Goal: Information Seeking & Learning: Learn about a topic

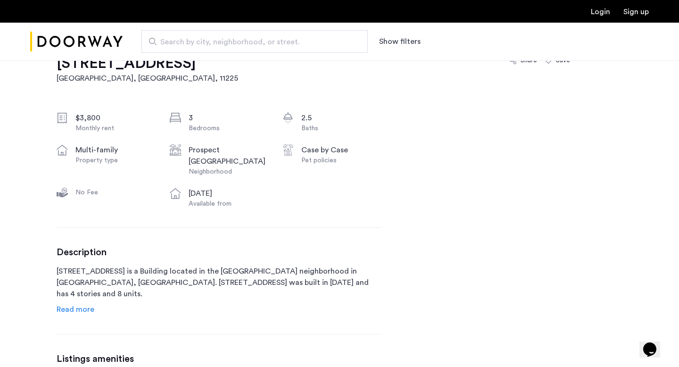
scroll to position [381, 0]
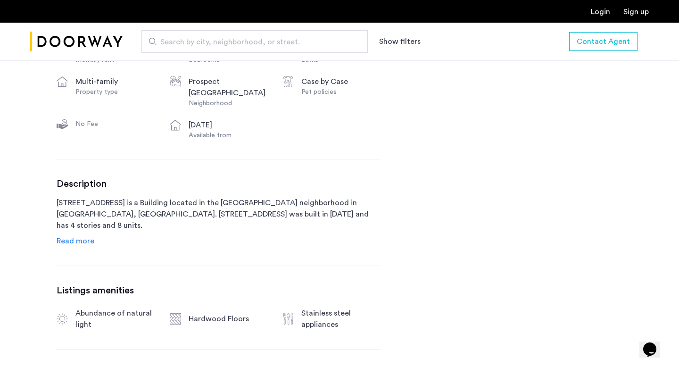
click at [59, 240] on span "Read more" at bounding box center [76, 241] width 38 height 8
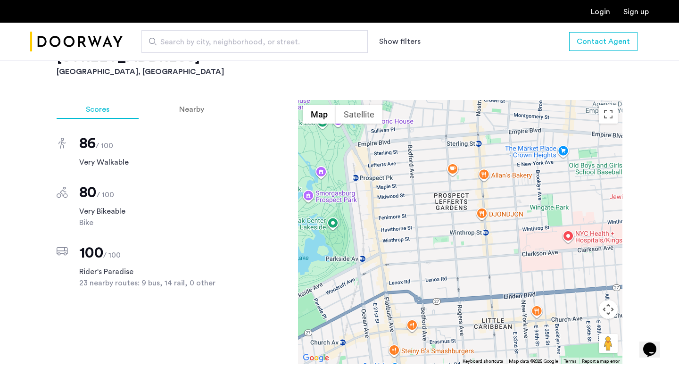
scroll to position [962, 0]
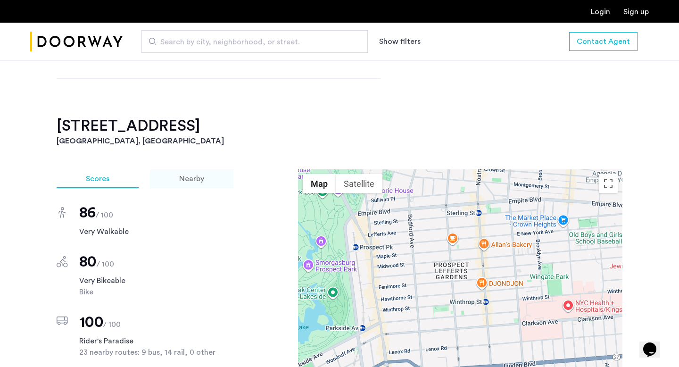
click at [187, 175] on span "Nearby" at bounding box center [191, 179] width 25 height 8
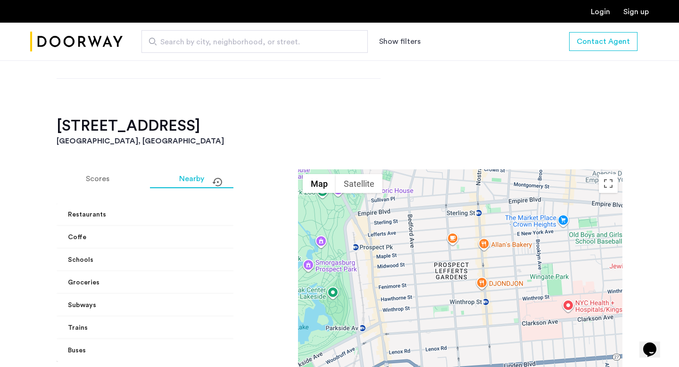
click at [108, 317] on mat-expansion-panel-header "Trains" at bounding box center [174, 328] width 235 height 23
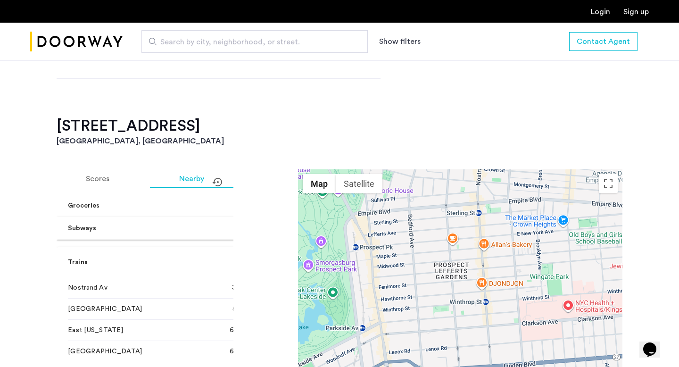
click at [111, 258] on mat-panel-title "Trains" at bounding box center [168, 263] width 201 height 10
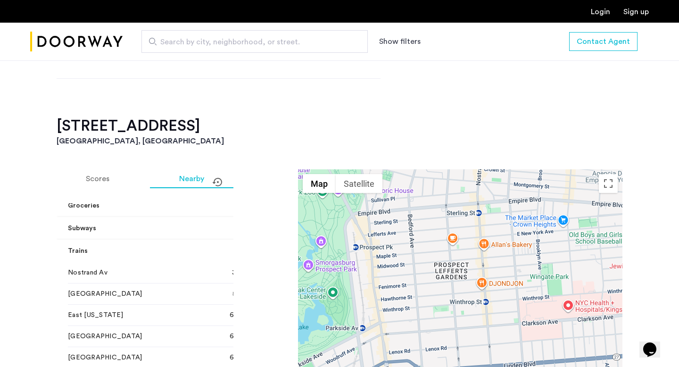
scroll to position [0, 0]
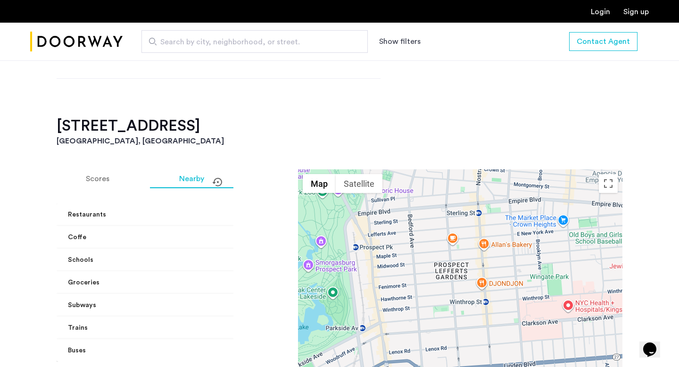
click at [105, 301] on mat-panel-title "Subways" at bounding box center [168, 306] width 201 height 10
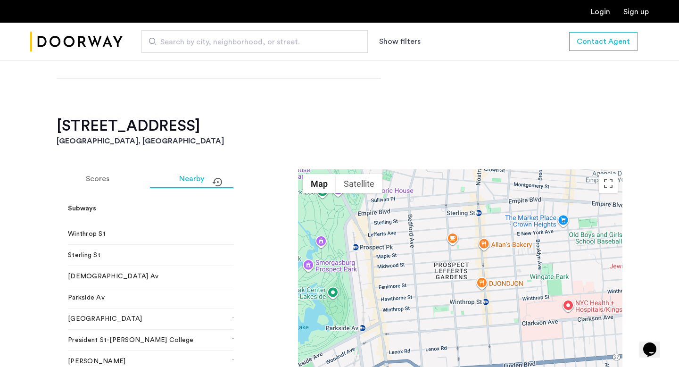
scroll to position [108, 0]
click at [122, 230] on span "Winthrop St" at bounding box center [140, 234] width 144 height 9
click at [208, 204] on mat-panel-title "Subways" at bounding box center [168, 209] width 201 height 10
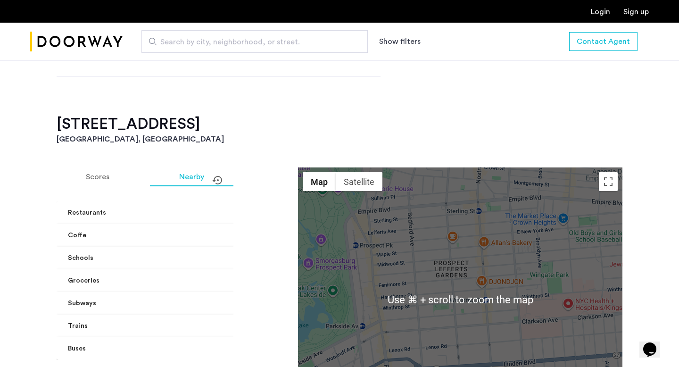
scroll to position [964, 0]
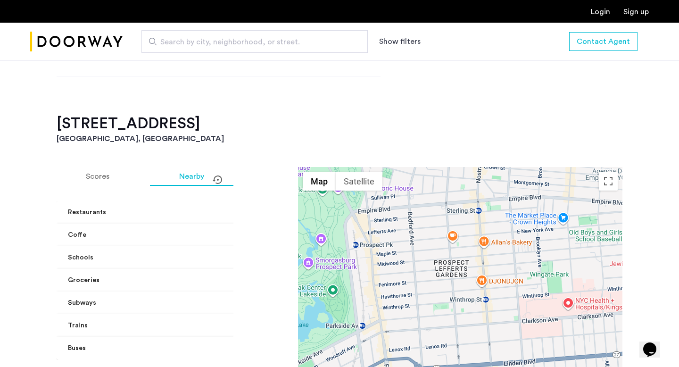
drag, startPoint x: 389, startPoint y: 109, endPoint x: 373, endPoint y: 212, distance: 103.7
click at [373, 212] on div "227 Winthrop Street, Unit 1B Brooklyn, NY Scores Nearby Restaurants Papa John's…" at bounding box center [340, 291] width 566 height 355
click at [399, 133] on h3 "[GEOGRAPHIC_DATA], [GEOGRAPHIC_DATA]" at bounding box center [340, 138] width 566 height 11
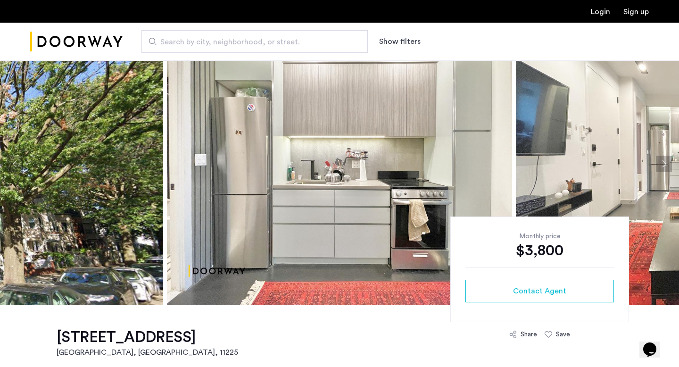
scroll to position [44, 0]
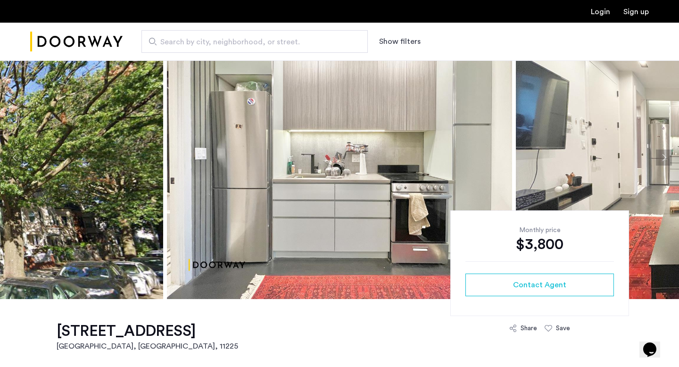
click at [664, 159] on button "Next apartment" at bounding box center [664, 158] width 16 height 16
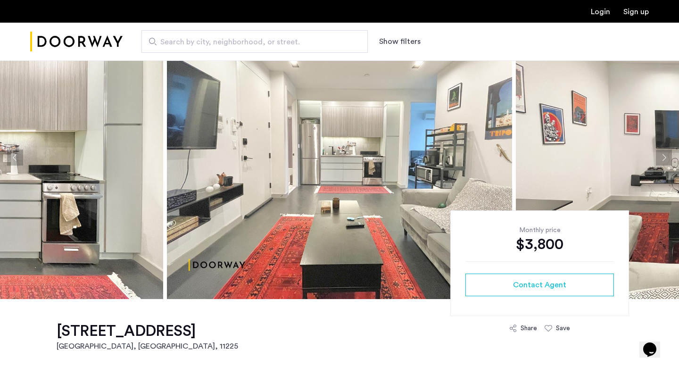
click at [664, 159] on button "Next apartment" at bounding box center [664, 158] width 16 height 16
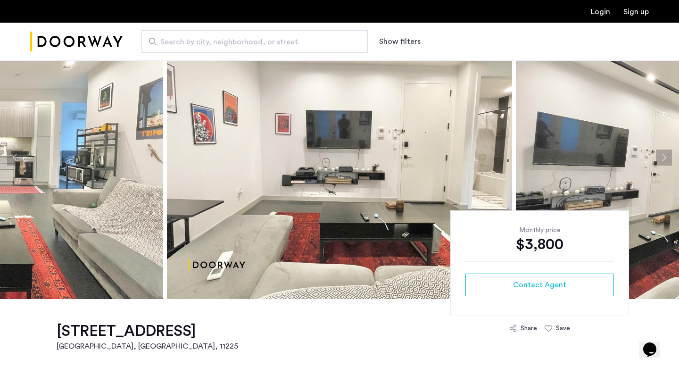
click at [664, 159] on button "Next apartment" at bounding box center [664, 158] width 16 height 16
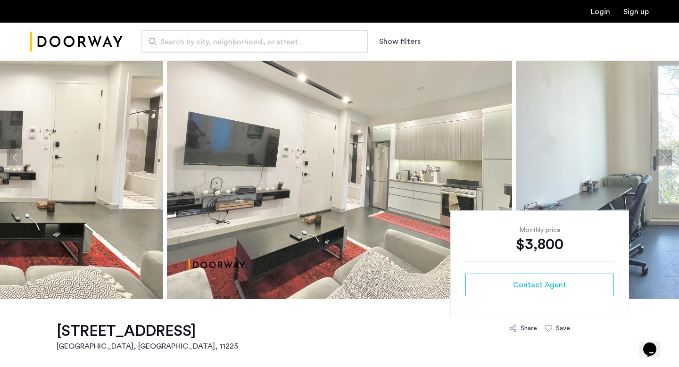
click at [664, 159] on button "Next apartment" at bounding box center [664, 158] width 16 height 16
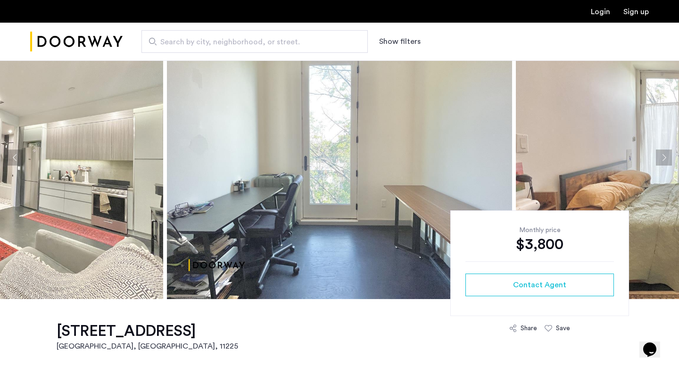
click at [664, 159] on button "Next apartment" at bounding box center [664, 158] width 16 height 16
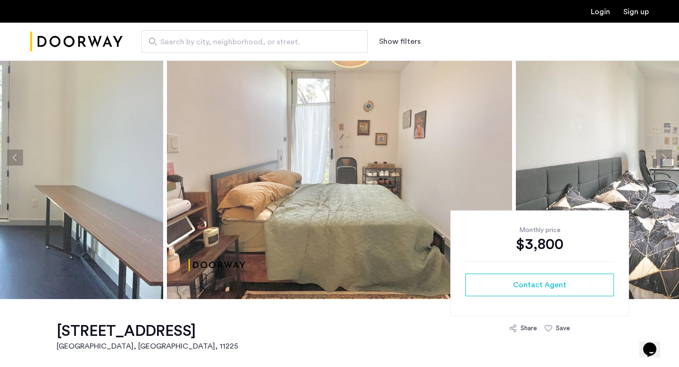
click at [664, 159] on button "Next apartment" at bounding box center [664, 158] width 16 height 16
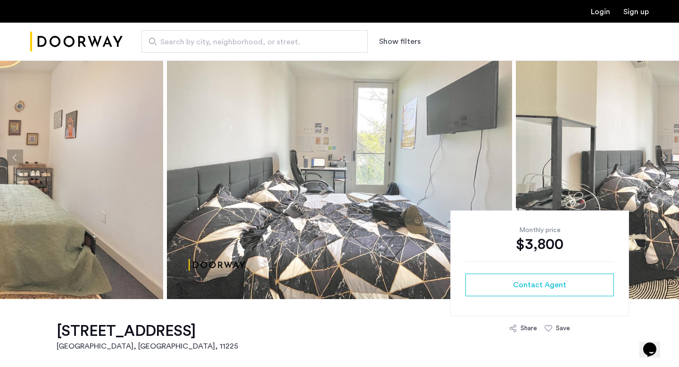
click at [664, 159] on button "Next apartment" at bounding box center [664, 158] width 16 height 16
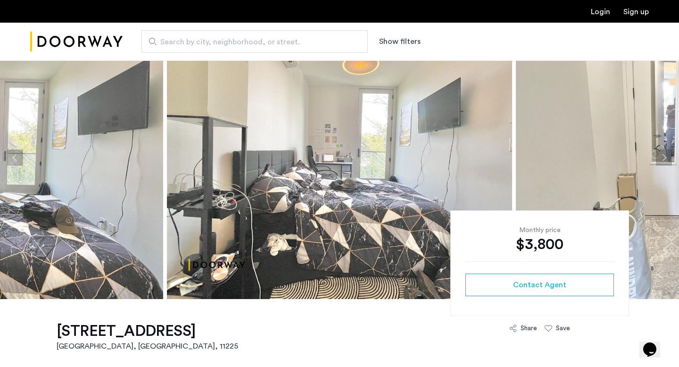
click at [665, 159] on button "Next apartment" at bounding box center [664, 158] width 16 height 16
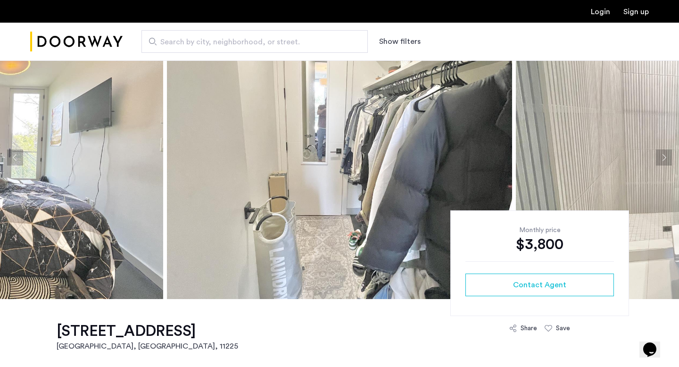
click at [665, 159] on button "Next apartment" at bounding box center [664, 158] width 16 height 16
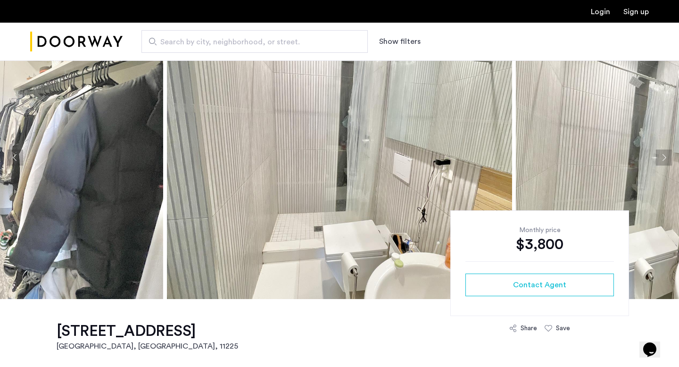
click at [665, 160] on button "Next apartment" at bounding box center [664, 158] width 16 height 16
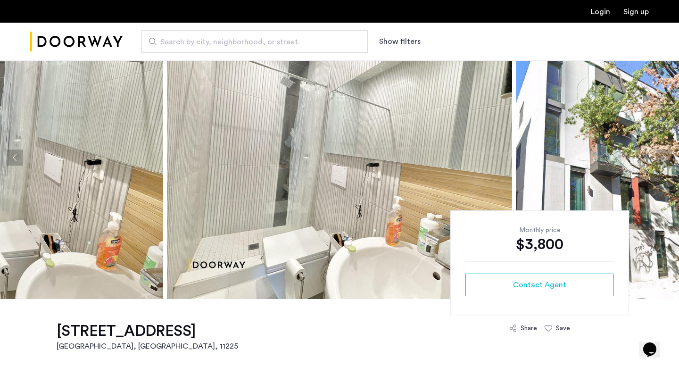
click at [665, 160] on button "Next apartment" at bounding box center [664, 158] width 16 height 16
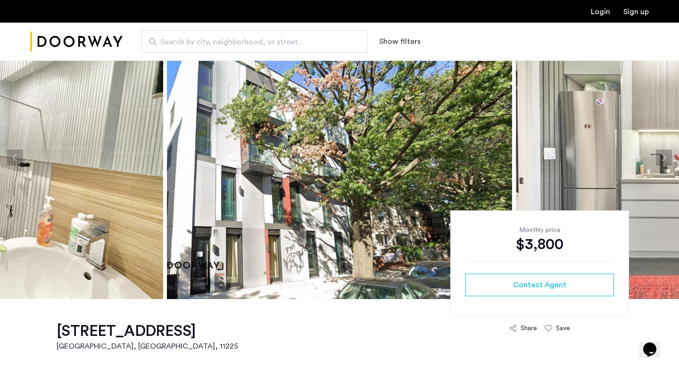
click at [665, 160] on button "Next apartment" at bounding box center [664, 158] width 16 height 16
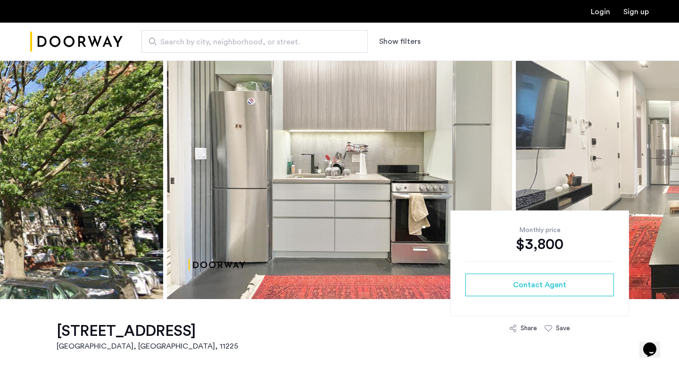
click at [665, 160] on button "Next apartment" at bounding box center [664, 158] width 16 height 16
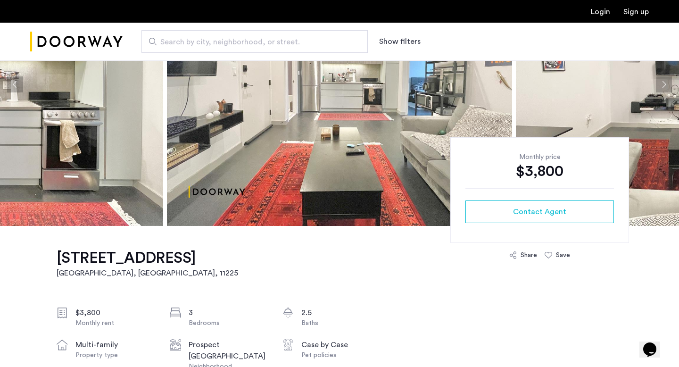
scroll to position [117, 0]
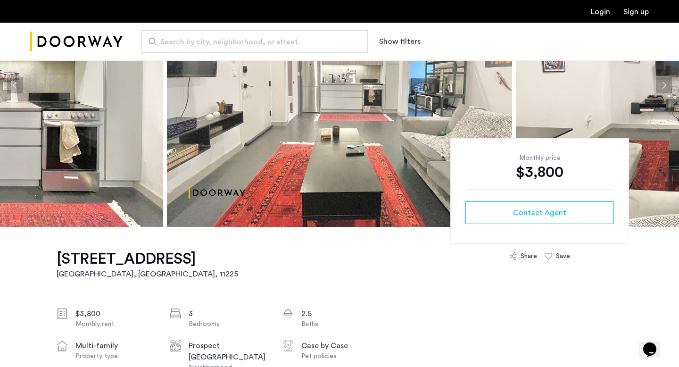
click at [661, 92] on button "Next apartment" at bounding box center [664, 85] width 16 height 16
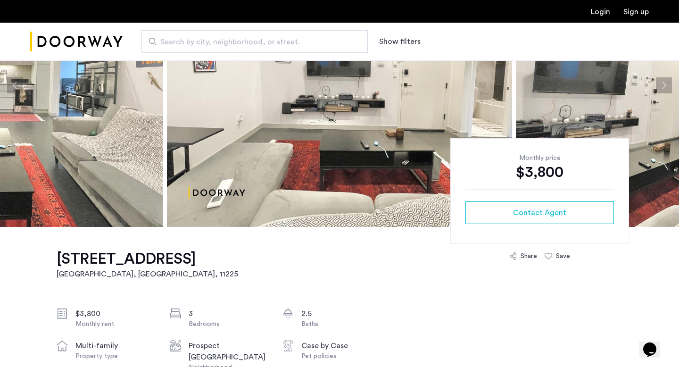
click at [661, 92] on button "Next apartment" at bounding box center [664, 85] width 16 height 16
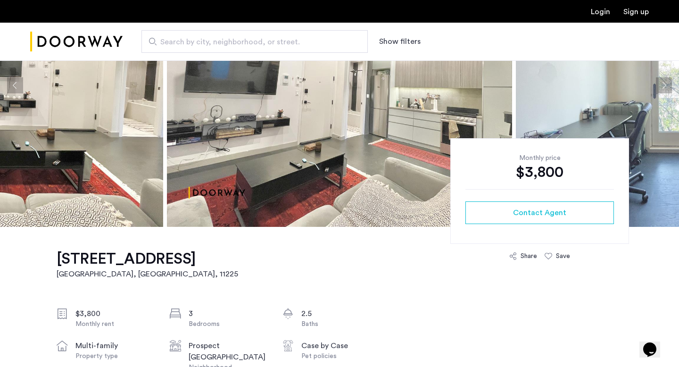
click at [661, 92] on button "Next apartment" at bounding box center [664, 85] width 16 height 16
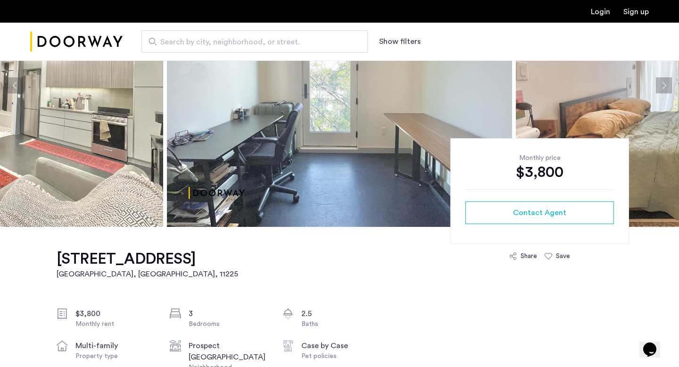
click at [661, 93] on button "Next apartment" at bounding box center [664, 85] width 16 height 16
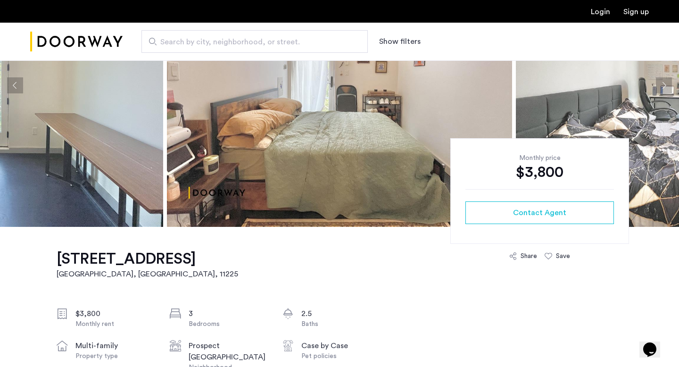
click at [661, 93] on img at bounding box center [688, 85] width 345 height 283
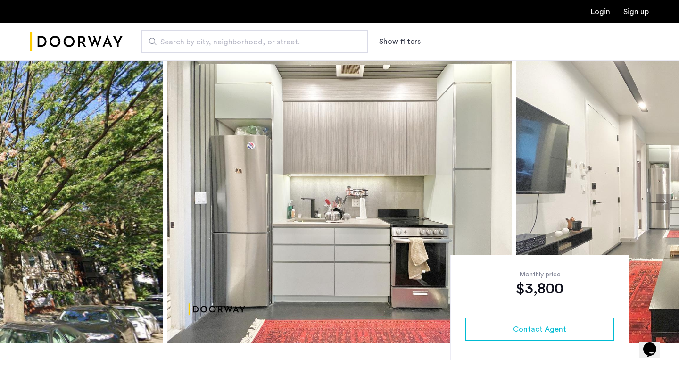
click at [661, 201] on button "Next apartment" at bounding box center [664, 202] width 16 height 16
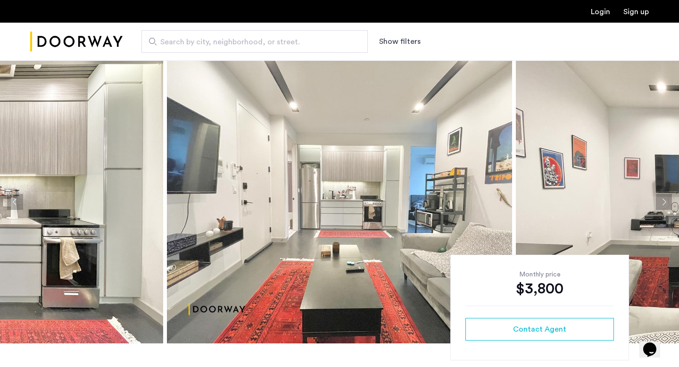
click at [661, 201] on button "Next apartment" at bounding box center [664, 202] width 16 height 16
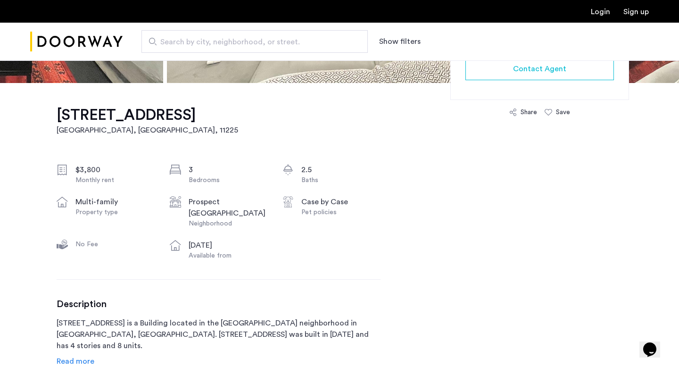
scroll to position [180, 0]
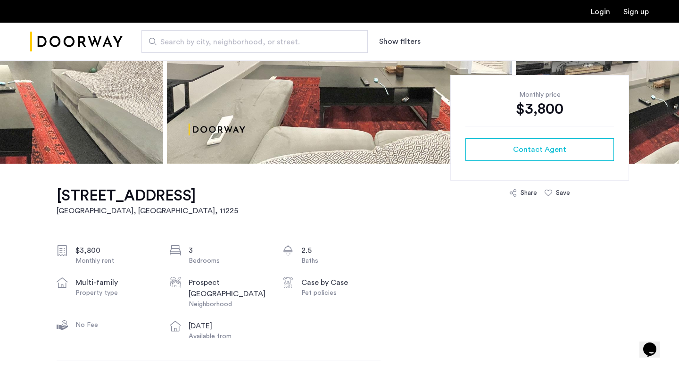
drag, startPoint x: 46, startPoint y: 197, endPoint x: 188, endPoint y: 197, distance: 142.0
copy h1 "227 Winthrop Street"
